Goal: Check status

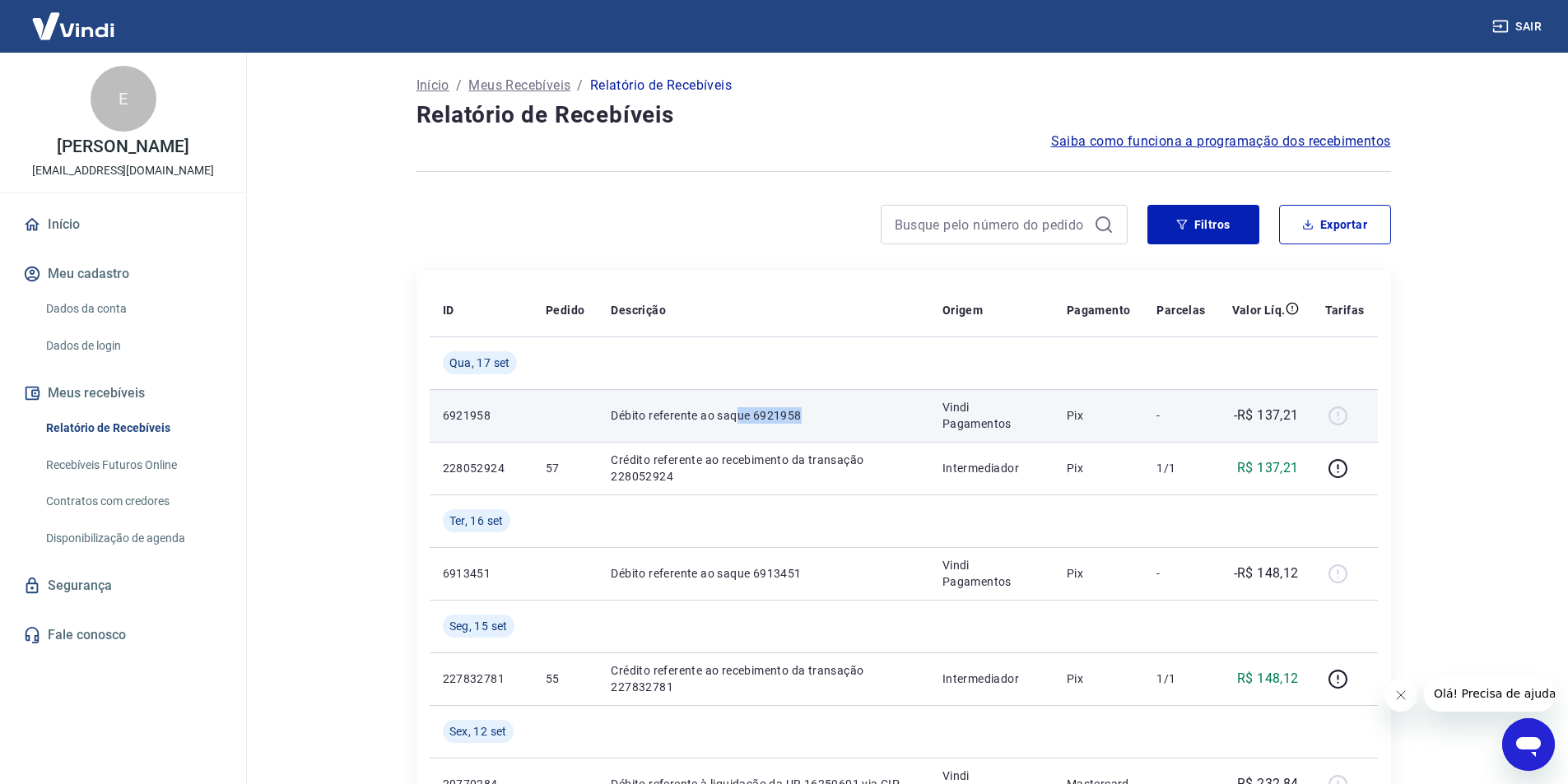
drag, startPoint x: 758, startPoint y: 417, endPoint x: 827, endPoint y: 408, distance: 69.6
click at [827, 408] on p "Débito referente ao saque 6921958" at bounding box center [763, 415] width 305 height 17
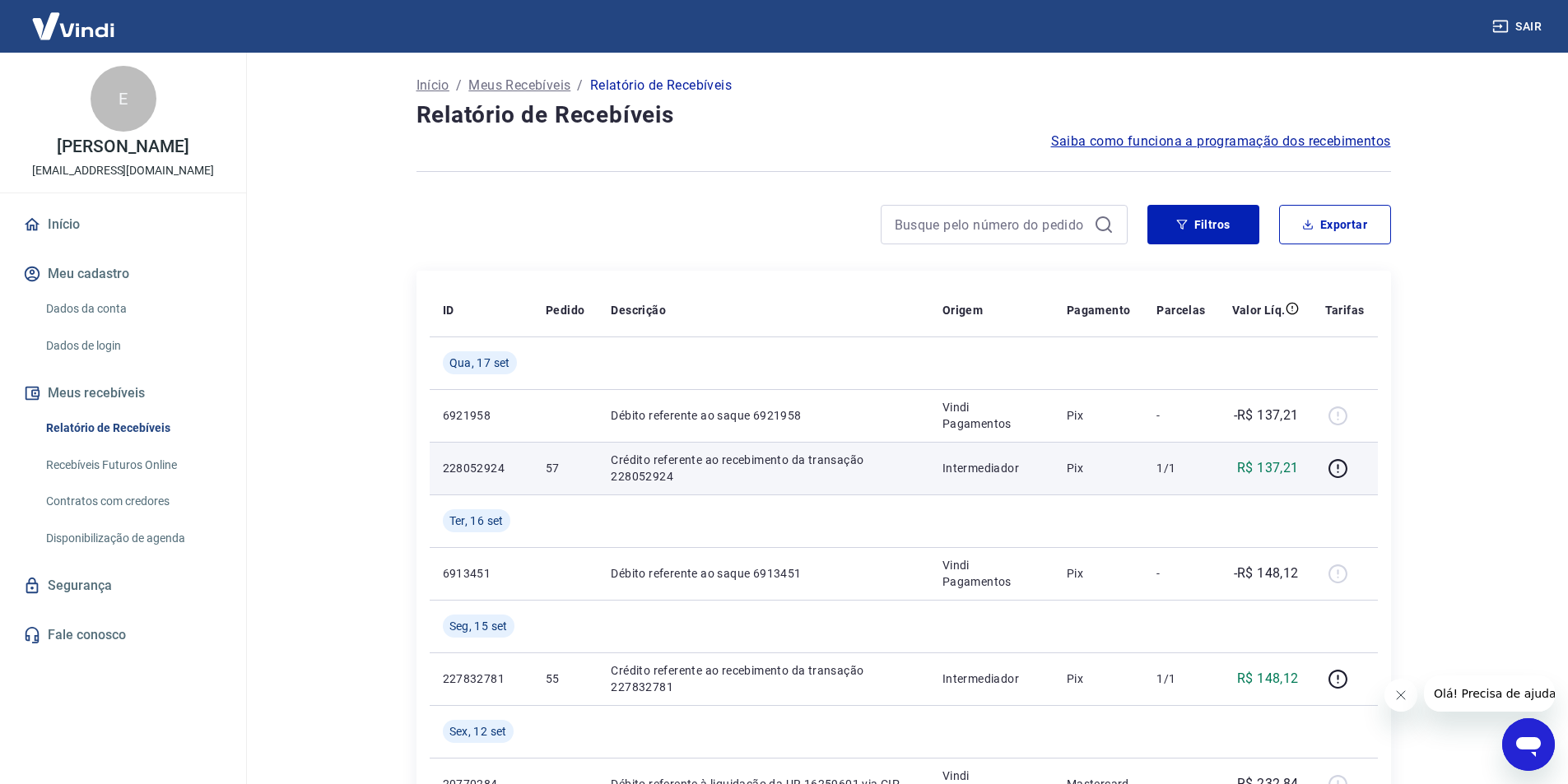
click at [752, 446] on td "Crédito referente ao recebimento da transação 228052924" at bounding box center [763, 467] width 332 height 53
click at [1339, 467] on icon "button" at bounding box center [1338, 467] width 2 height 5
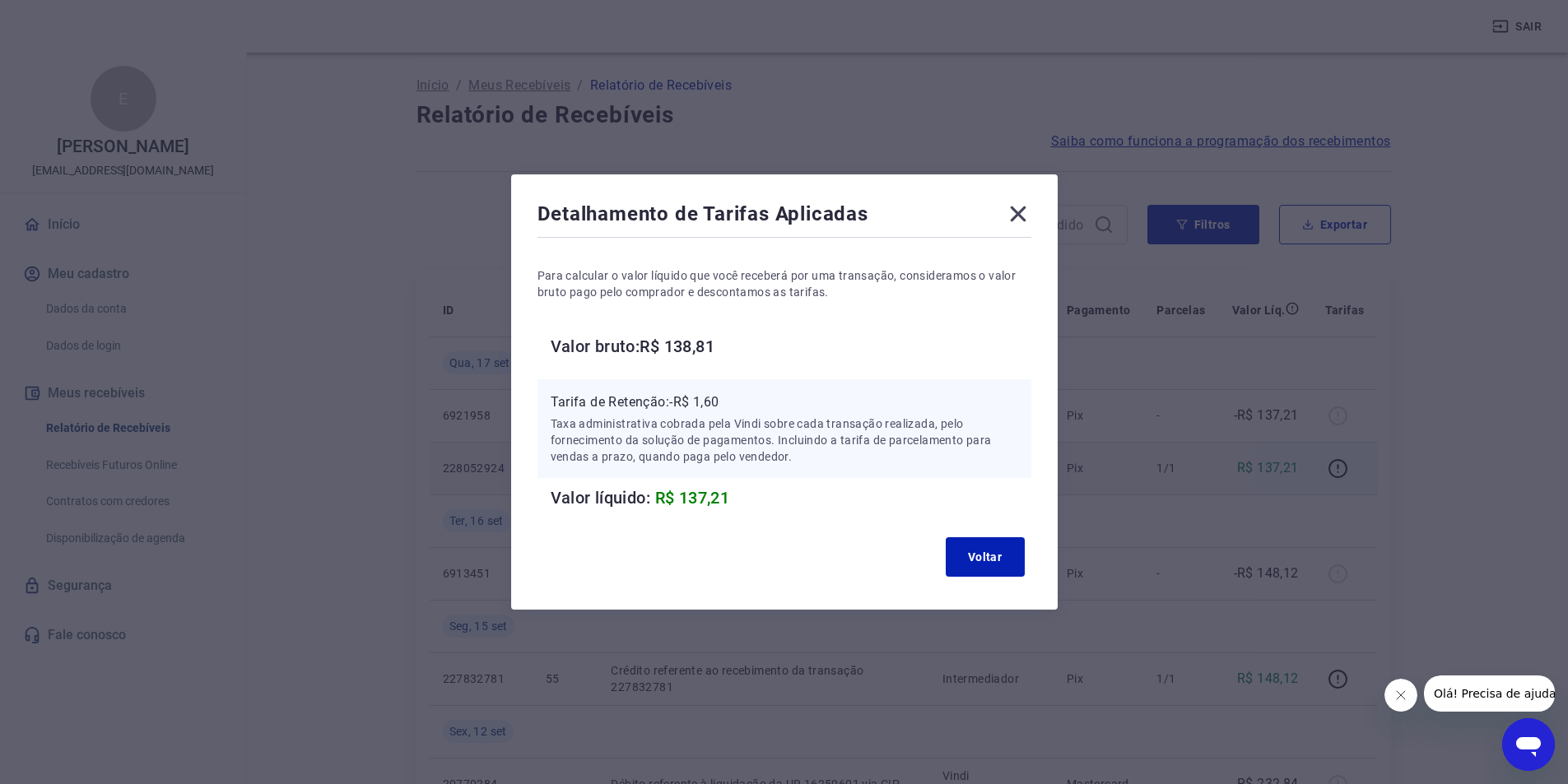
click at [1031, 225] on icon at bounding box center [1018, 213] width 26 height 26
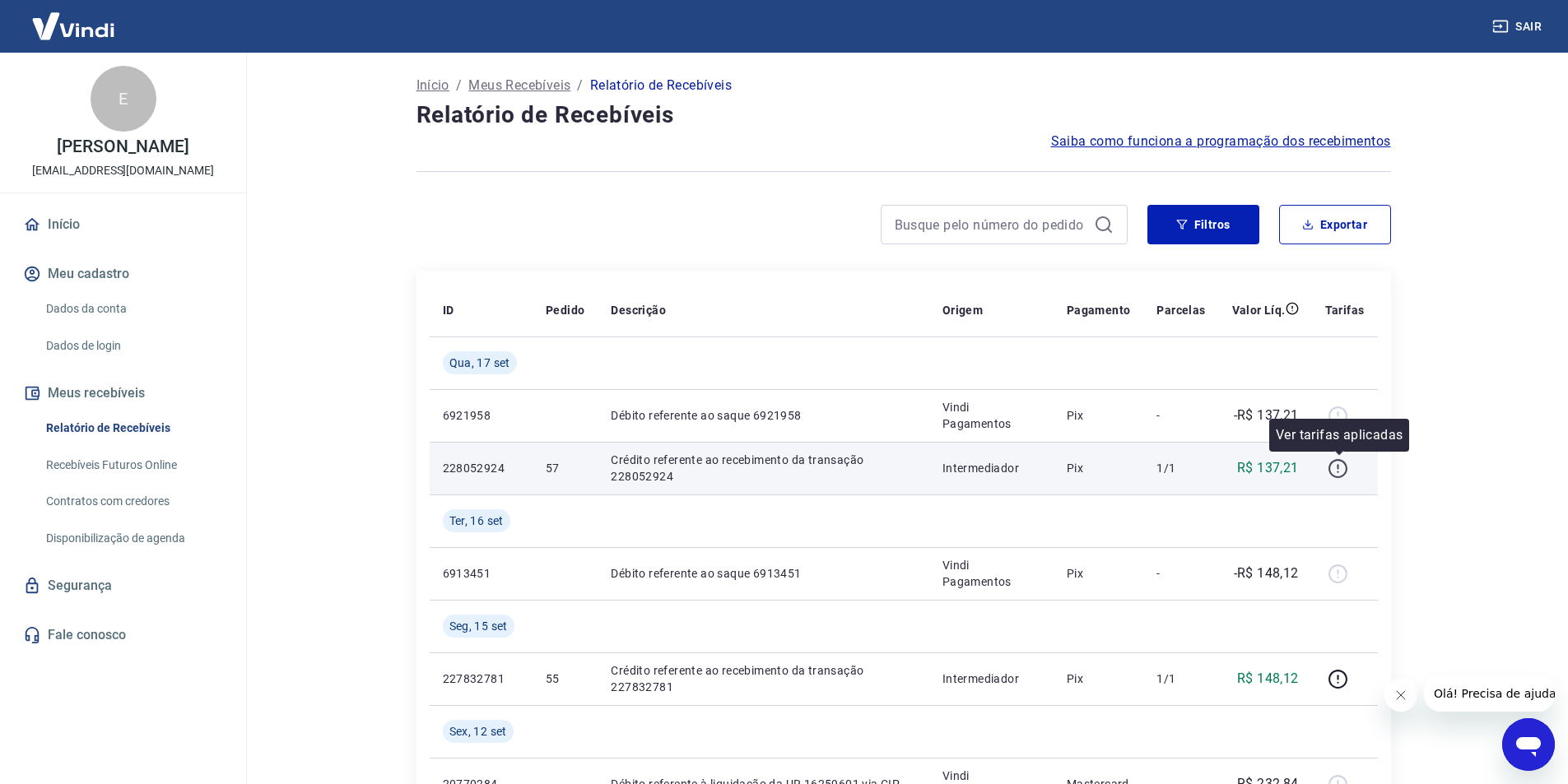
click at [1336, 468] on icon "button" at bounding box center [1337, 468] width 20 height 20
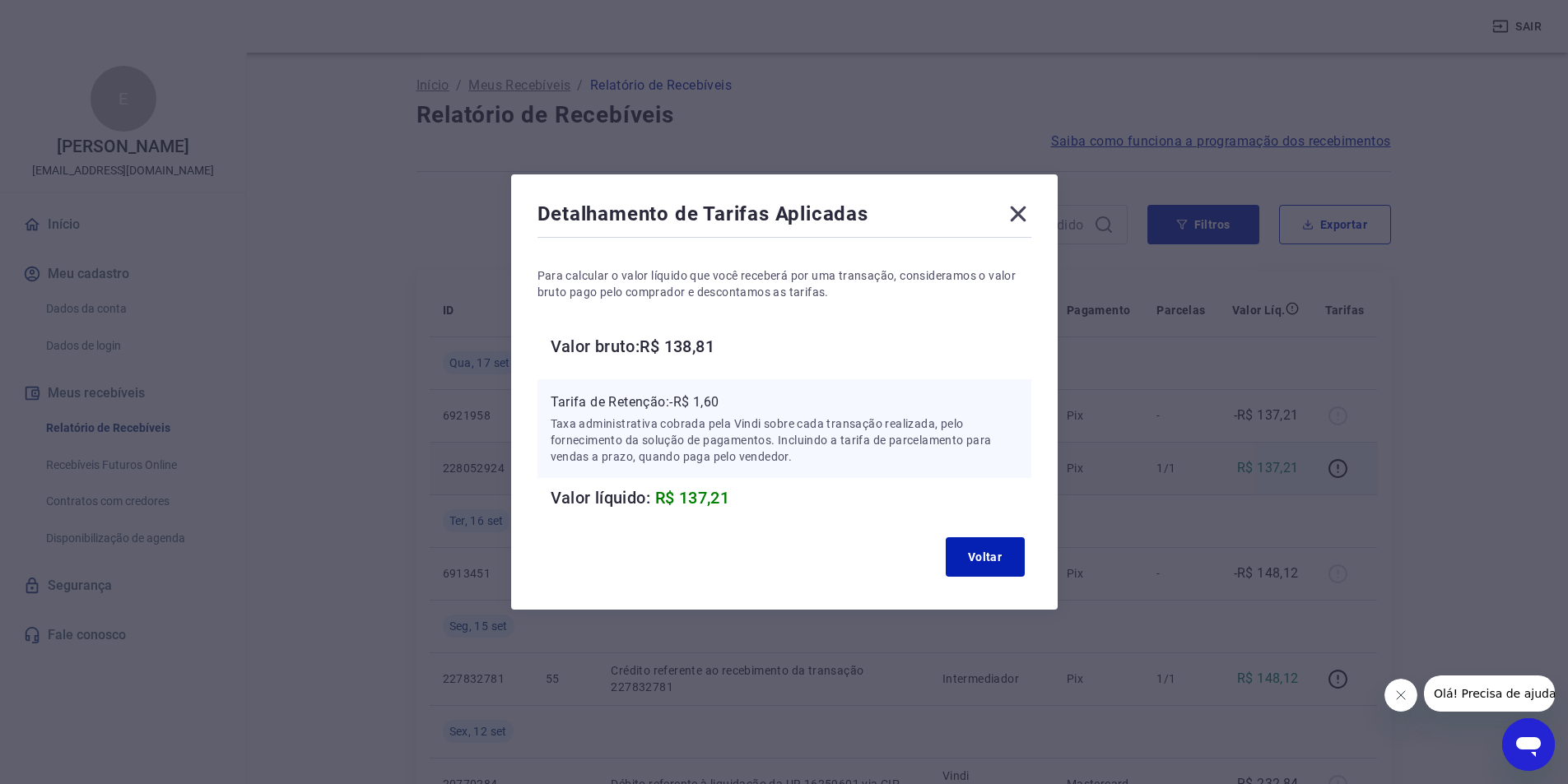
click at [1030, 213] on icon at bounding box center [1018, 213] width 26 height 26
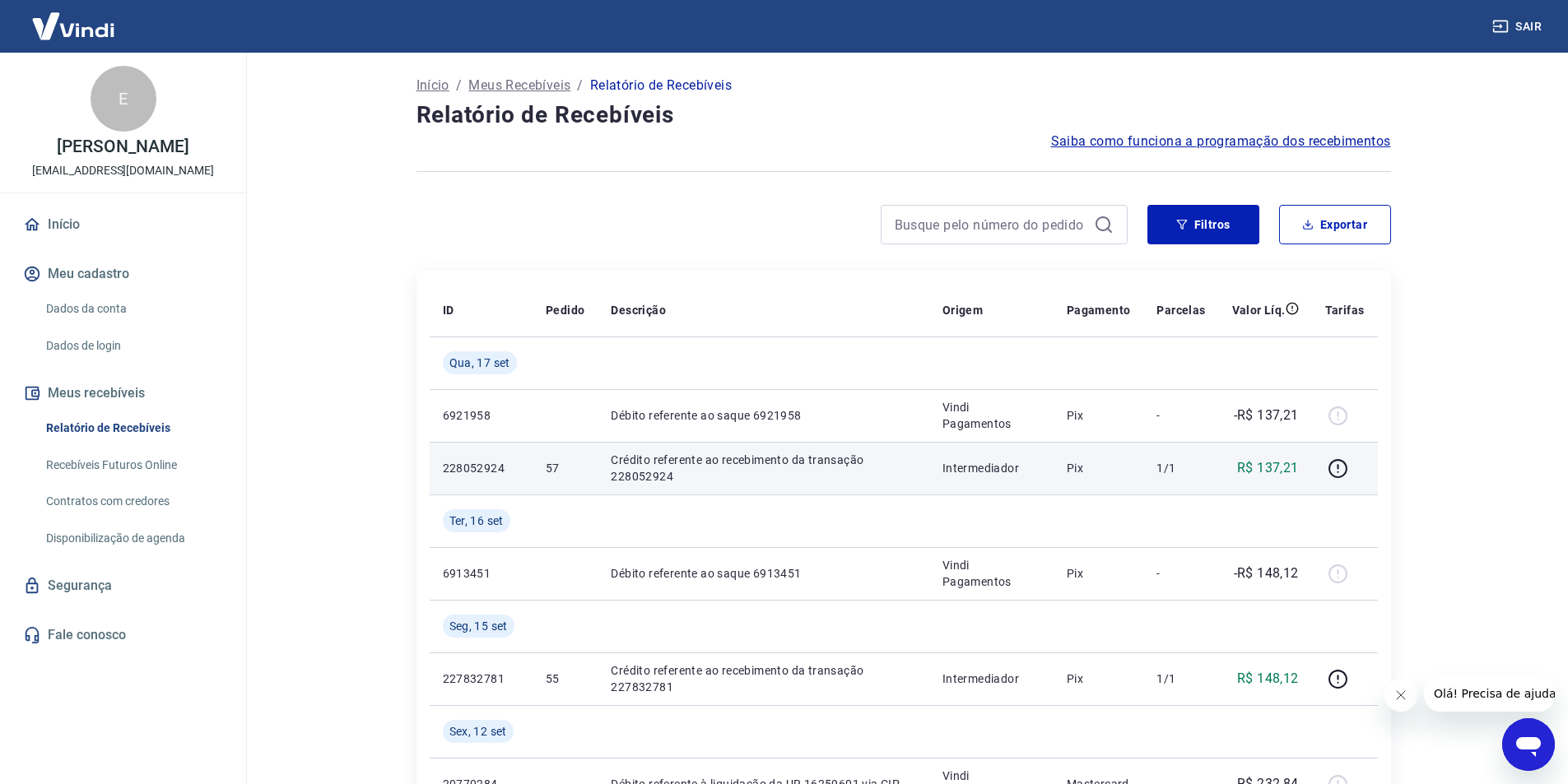
scroll to position [411, 0]
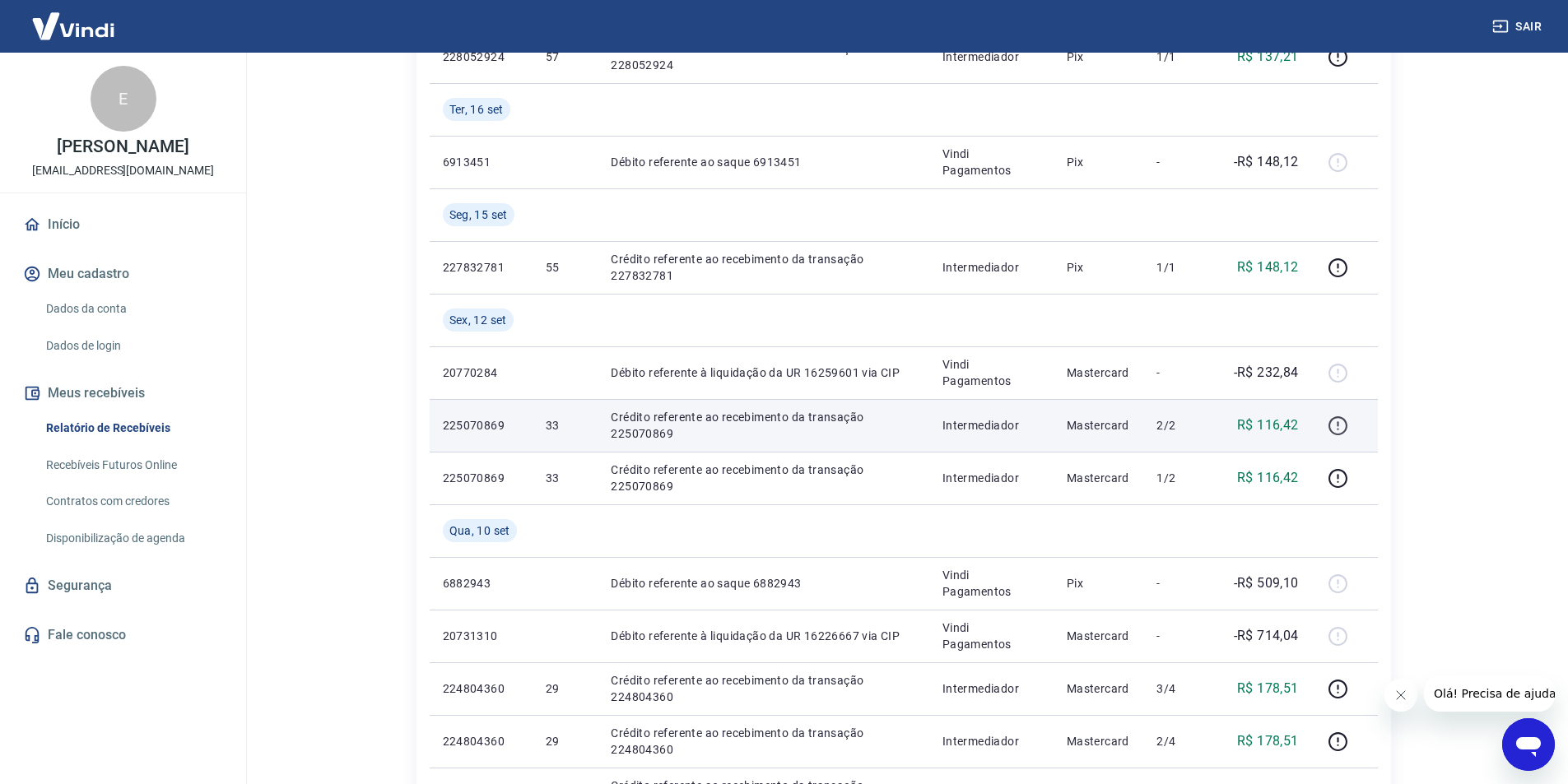
click at [1326, 422] on td at bounding box center [1345, 425] width 66 height 53
click at [1347, 424] on icon "button" at bounding box center [1337, 425] width 19 height 19
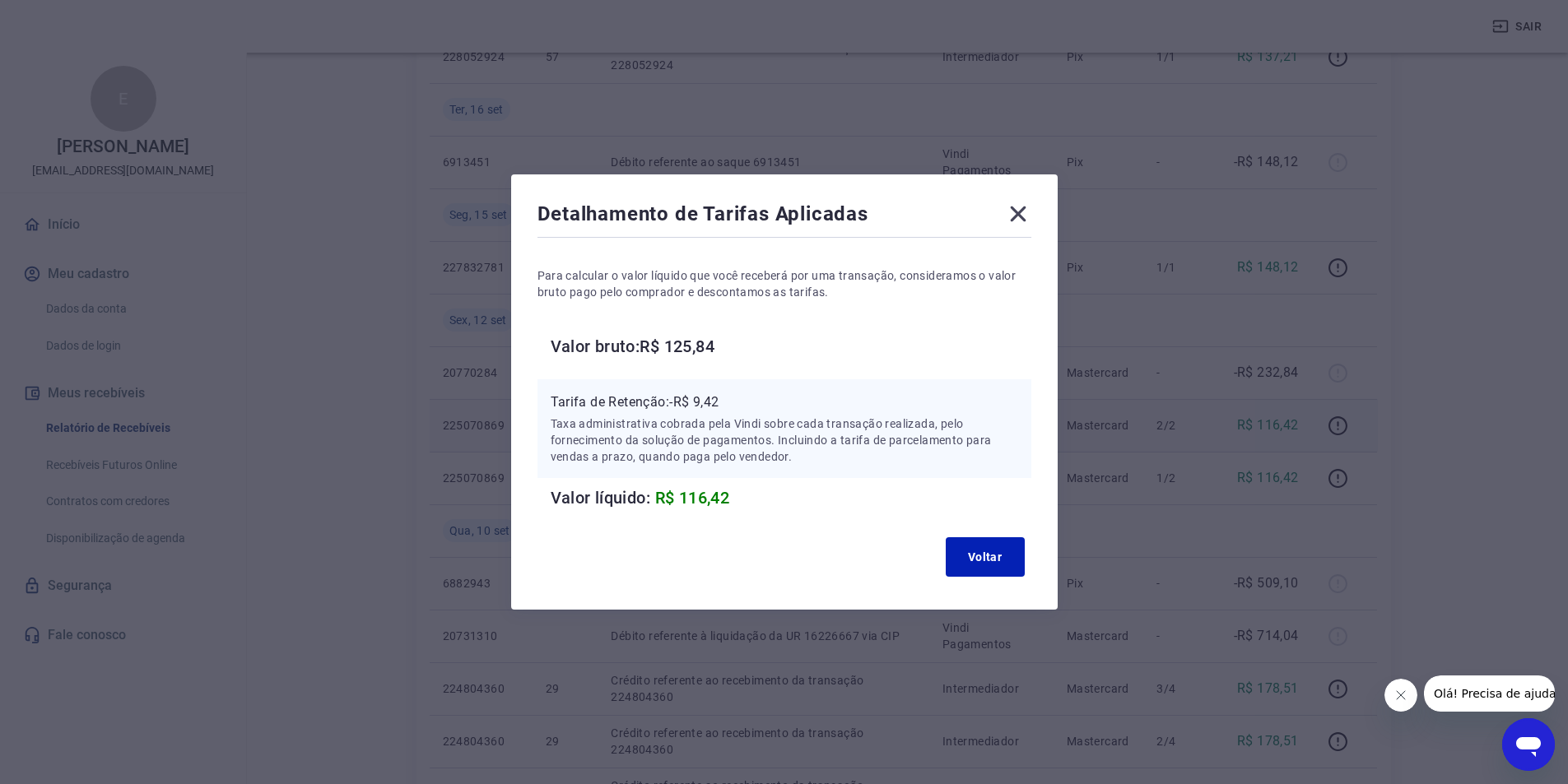
click at [1025, 211] on icon at bounding box center [1017, 214] width 16 height 16
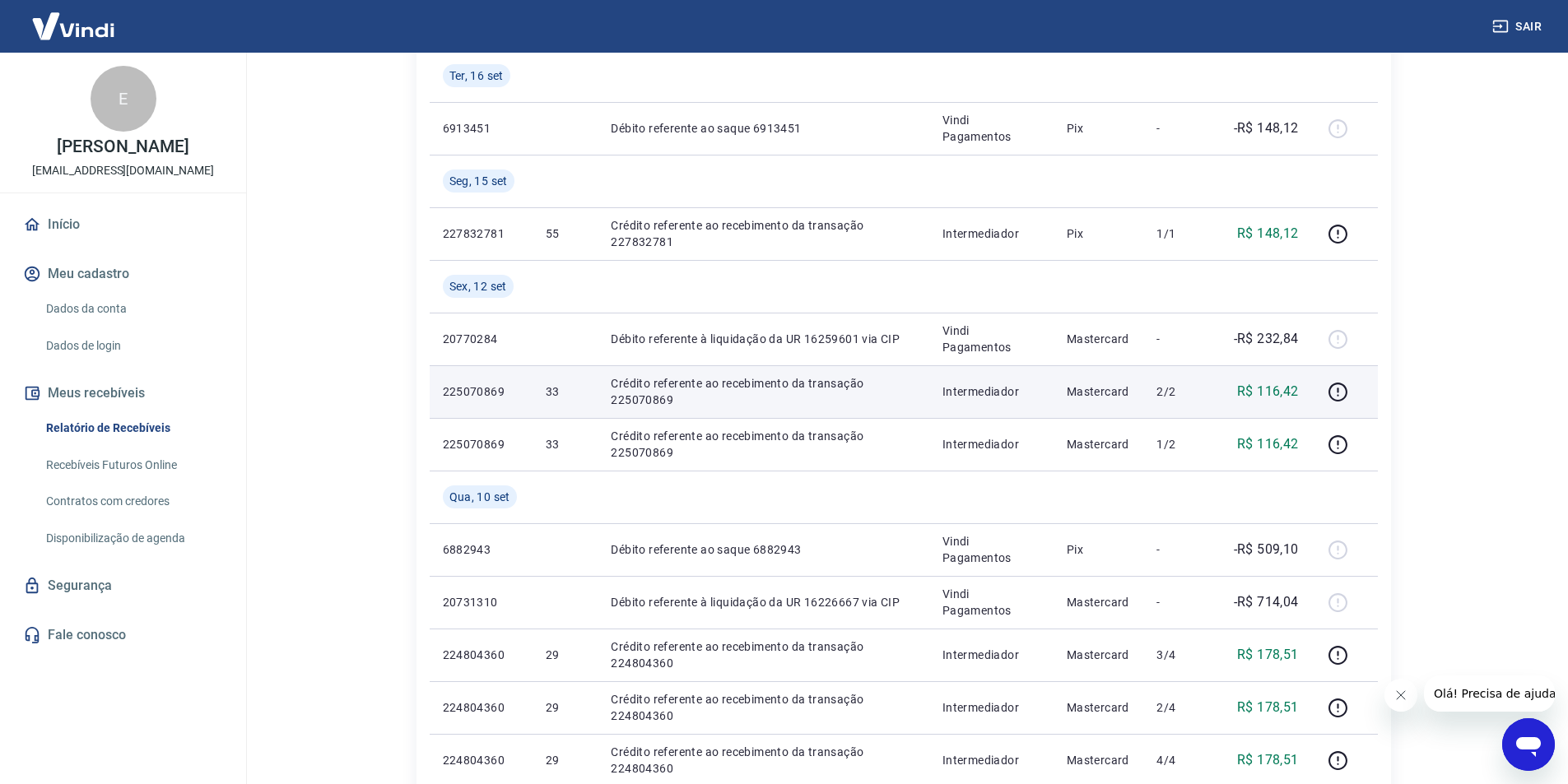
scroll to position [0, 0]
